Goal: Find specific page/section: Find specific page/section

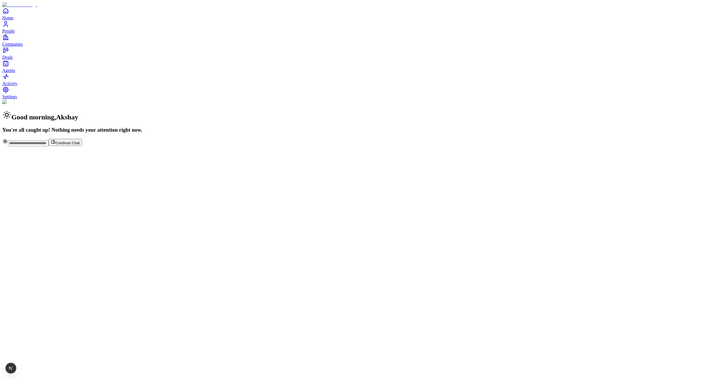
click at [17, 99] on span "Settings" at bounding box center [9, 96] width 15 height 5
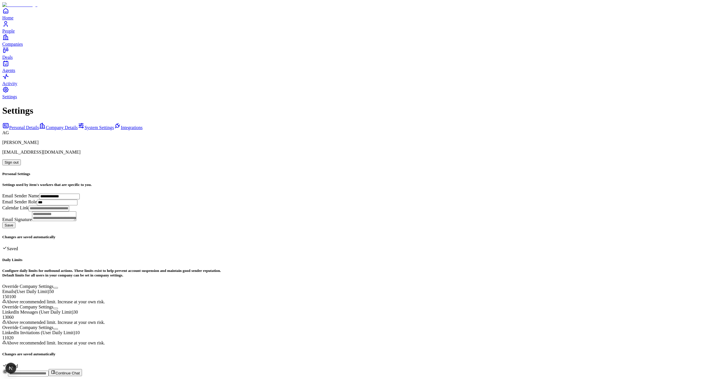
click at [78, 125] on link "System Settings" at bounding box center [96, 127] width 36 height 5
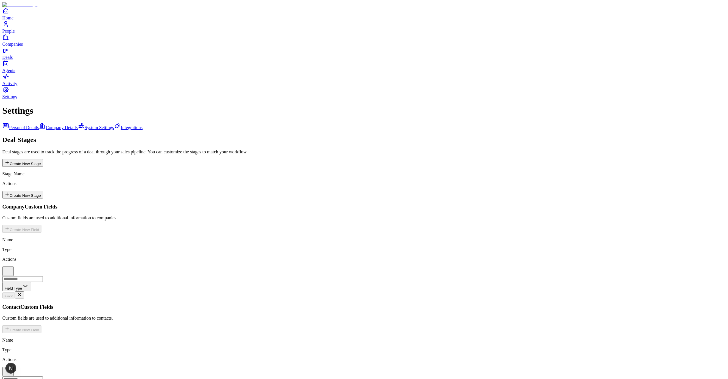
scroll to position [89, 0]
click at [23, 33] on link "People" at bounding box center [363, 27] width 723 height 13
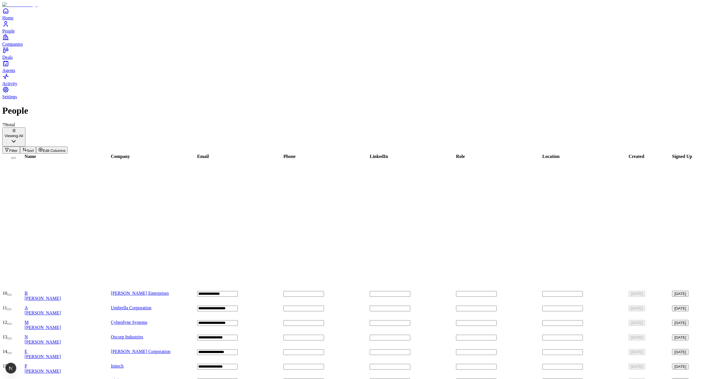
scroll to position [491, 0]
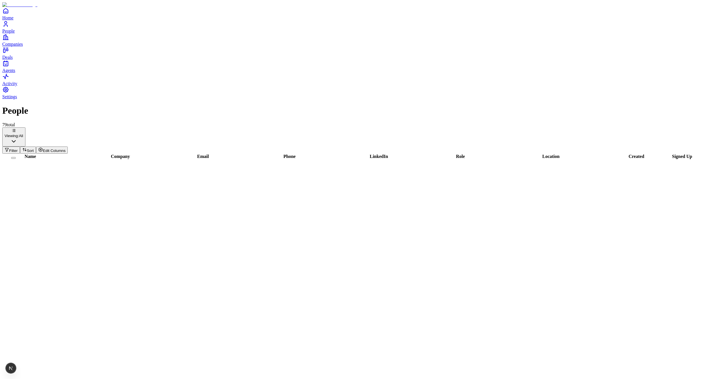
click at [23, 60] on link "Deals" at bounding box center [363, 53] width 723 height 13
